Goal: Task Accomplishment & Management: Use online tool/utility

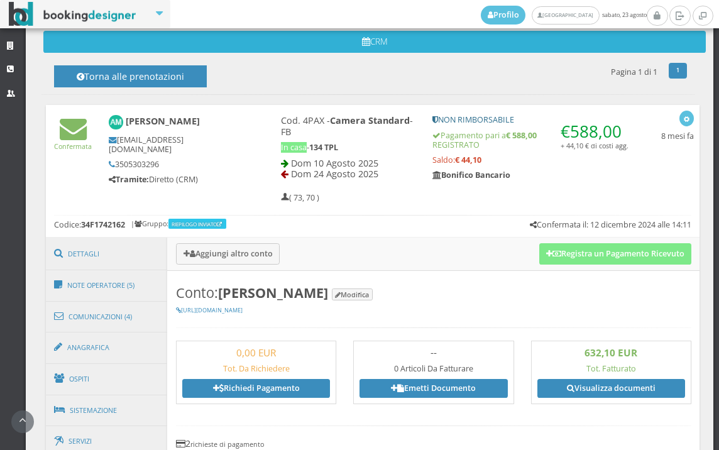
scroll to position [419, 0]
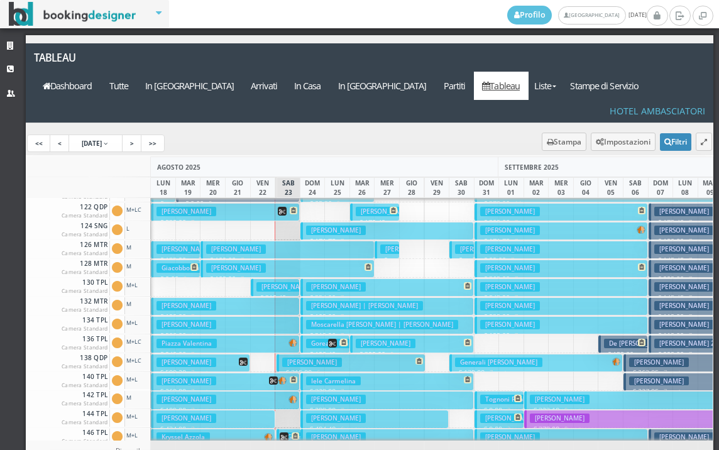
scroll to position [188, 0]
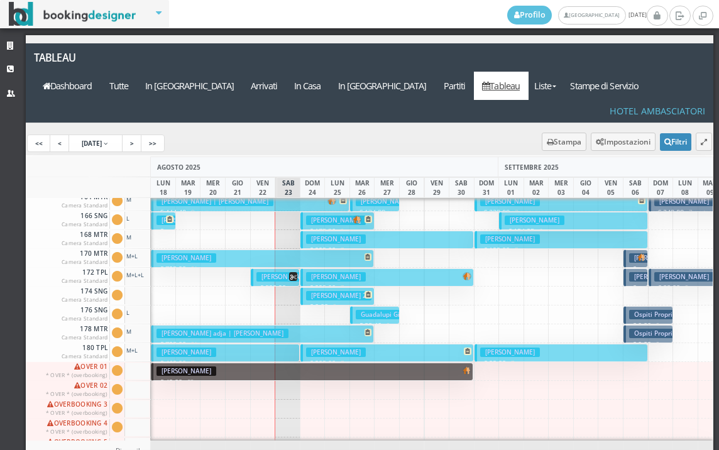
scroll to position [632, 0]
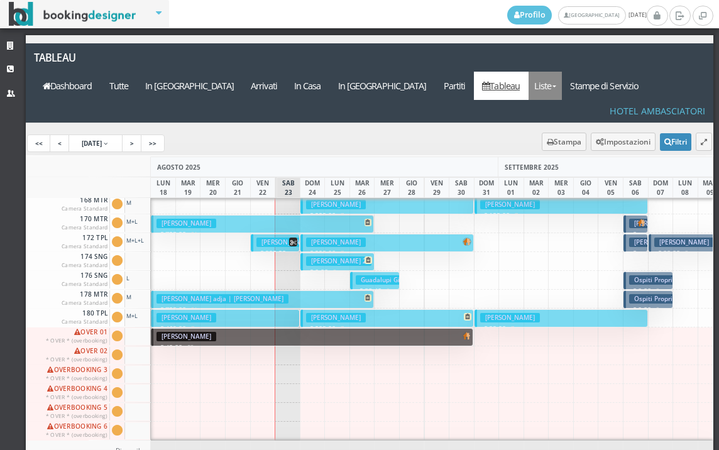
click at [562, 72] on link "Liste" at bounding box center [544, 86] width 33 height 28
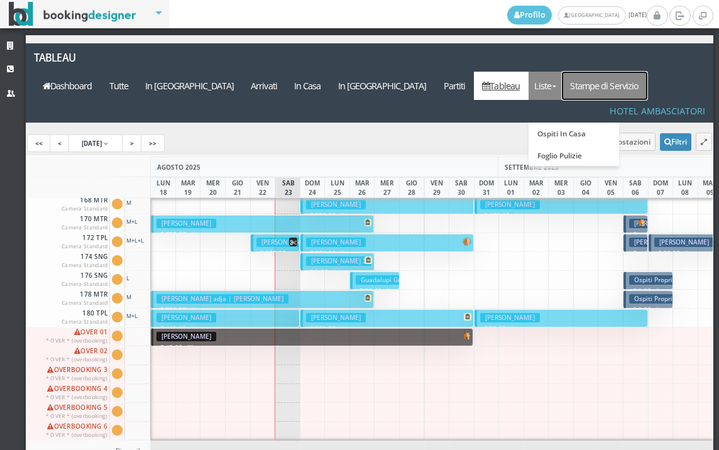
click at [623, 72] on link "Stampe di Servizio" at bounding box center [604, 86] width 85 height 28
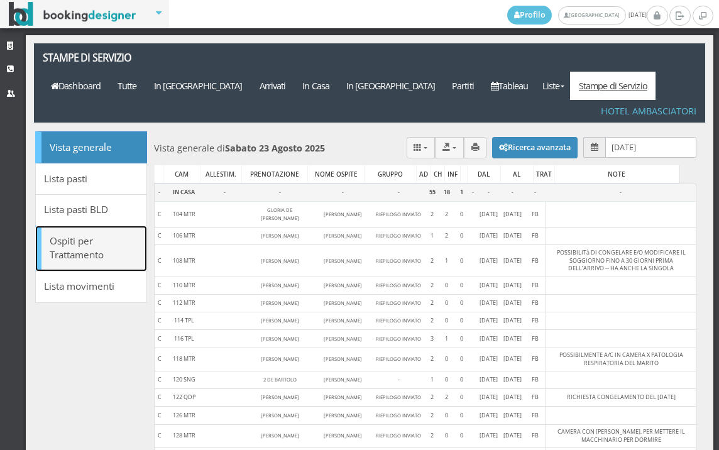
click at [82, 226] on link "Ospiti per Trattamento" at bounding box center [91, 249] width 112 height 46
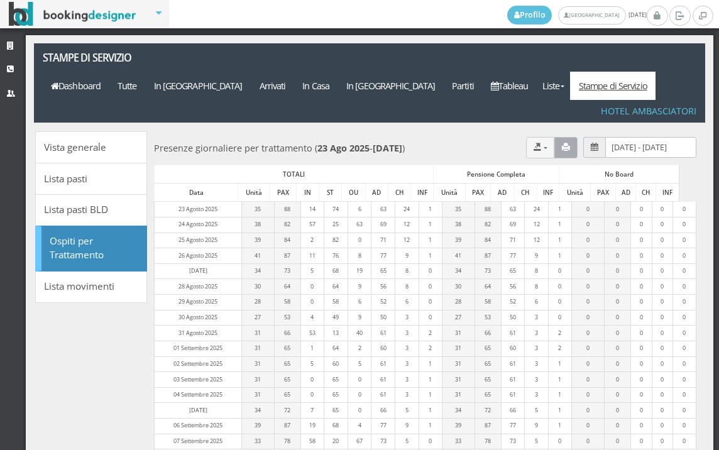
click at [562, 143] on icon "button" at bounding box center [566, 147] width 8 height 8
click at [570, 72] on link "Liste" at bounding box center [552, 86] width 33 height 28
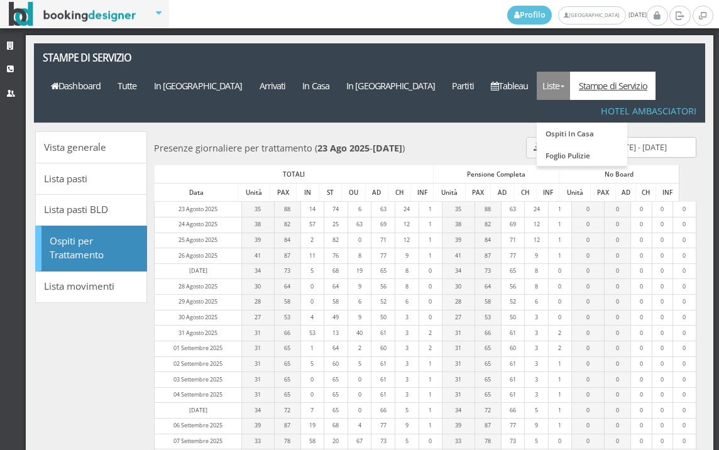
click at [477, 131] on div "Presenze giornaliere per trattamento ( 23 Ago 2025 - 22 Set 2025 ) CSV TXT MS-E…" at bounding box center [425, 147] width 542 height 33
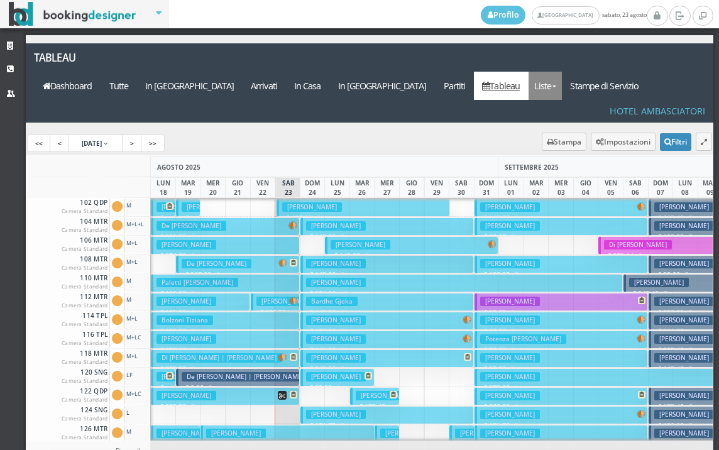
click at [562, 72] on link "Liste" at bounding box center [544, 86] width 33 height 28
click at [580, 144] on link "Foglio Pulizie" at bounding box center [573, 155] width 90 height 22
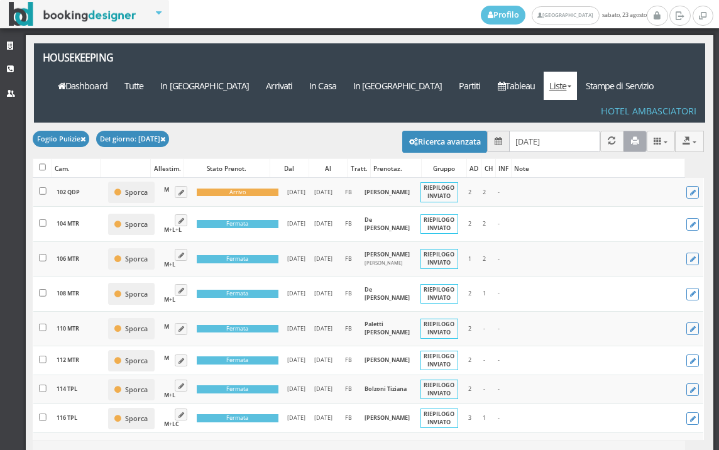
click at [631, 137] on icon "button" at bounding box center [635, 141] width 8 height 8
